Goal: Transaction & Acquisition: Purchase product/service

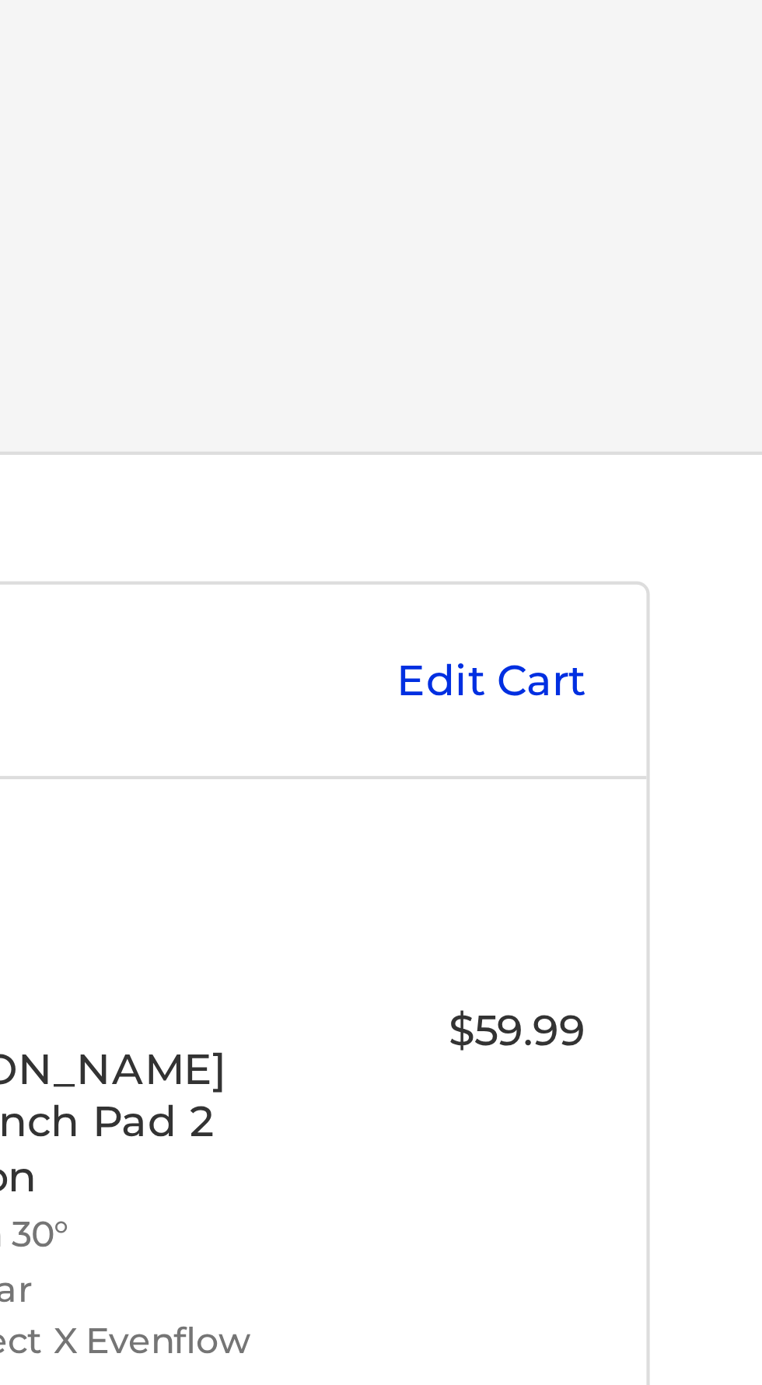
click at [693, 177] on link "Edit Cart" at bounding box center [679, 179] width 79 height 16
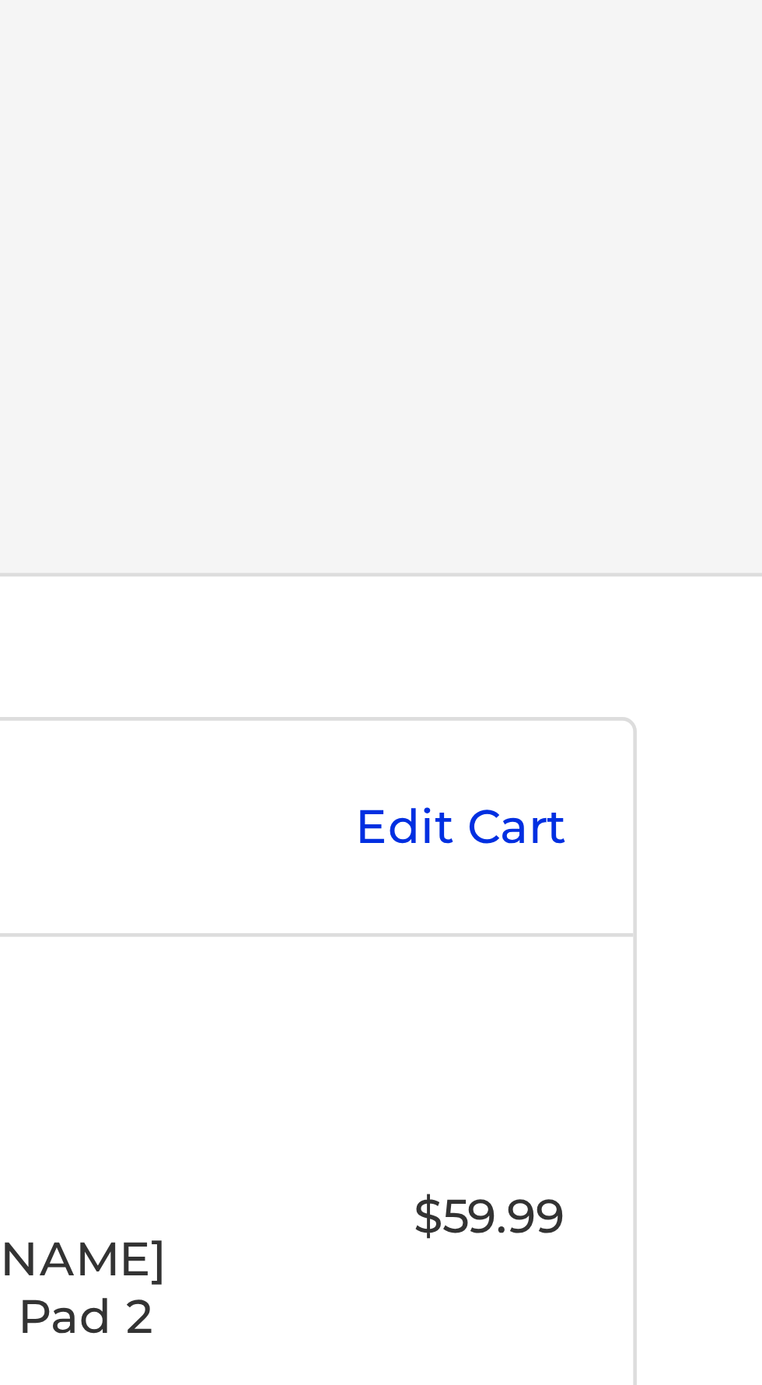
click at [702, 173] on link "Edit Cart" at bounding box center [679, 179] width 79 height 16
